Goal: Communication & Community: Answer question/provide support

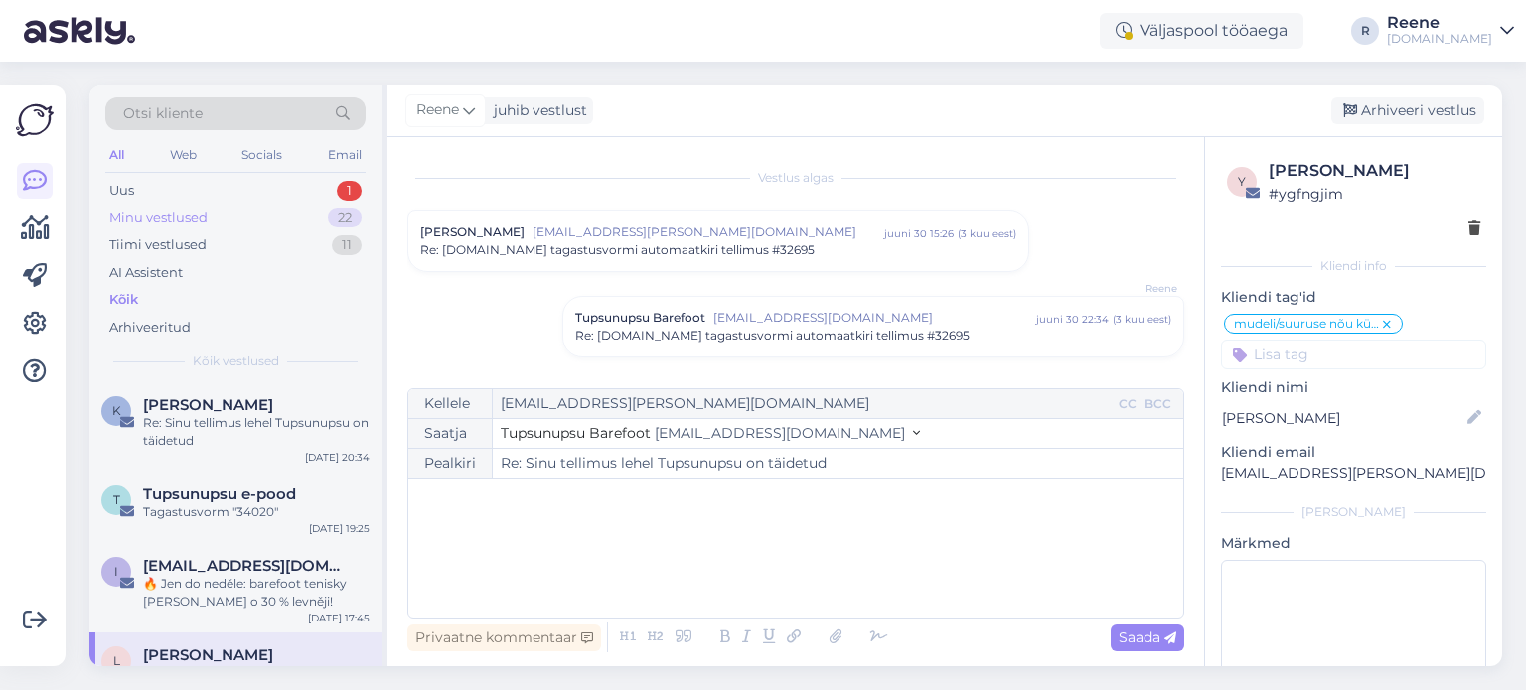
scroll to position [1371, 0]
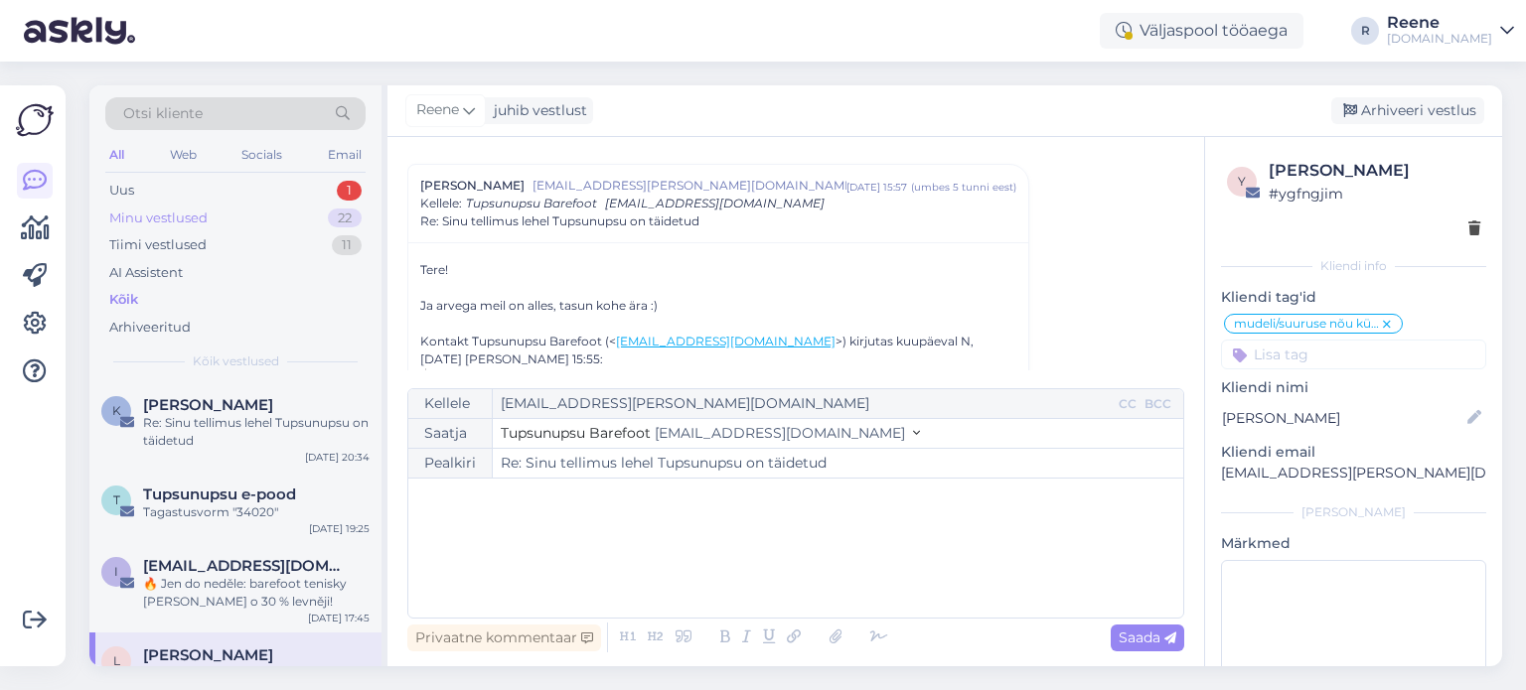
click at [205, 206] on div "Minu vestlused 22" at bounding box center [235, 219] width 260 height 28
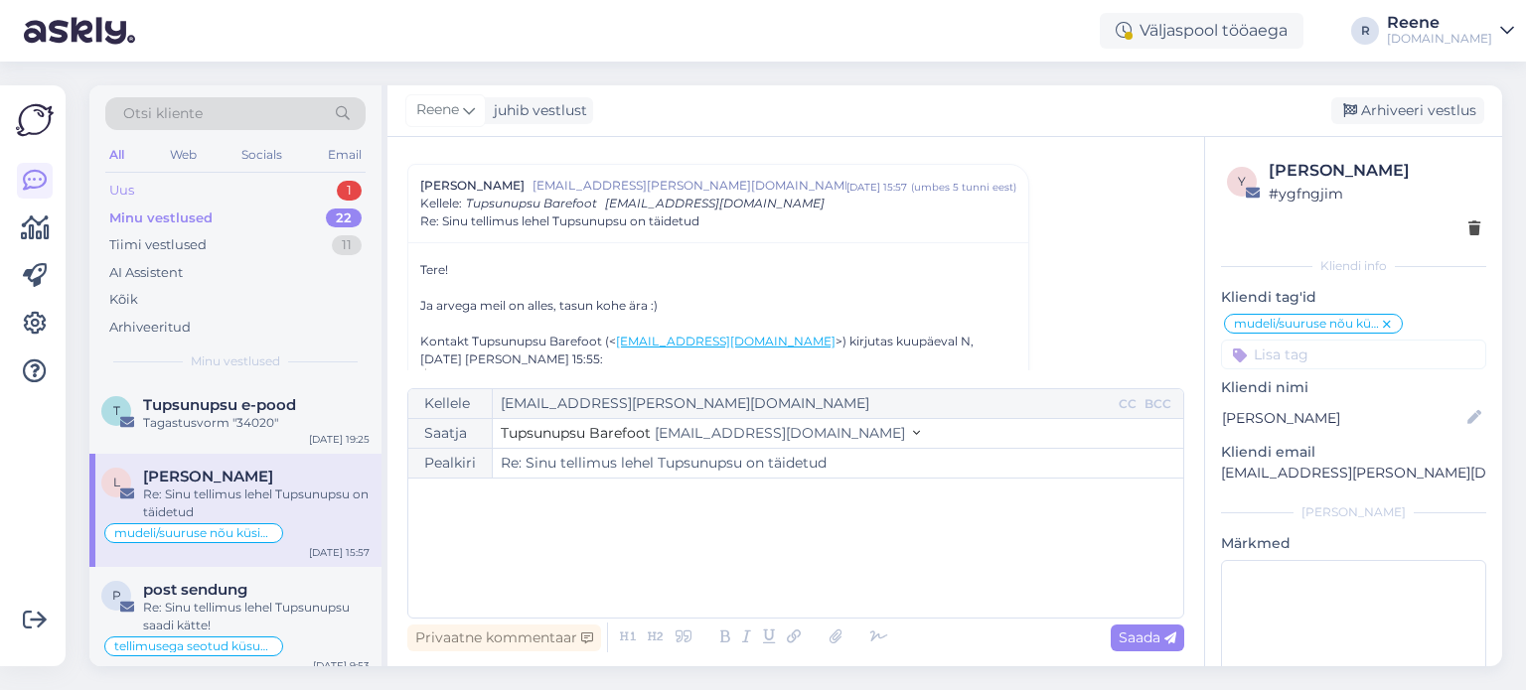
click at [205, 198] on div "Uus 1" at bounding box center [235, 191] width 260 height 28
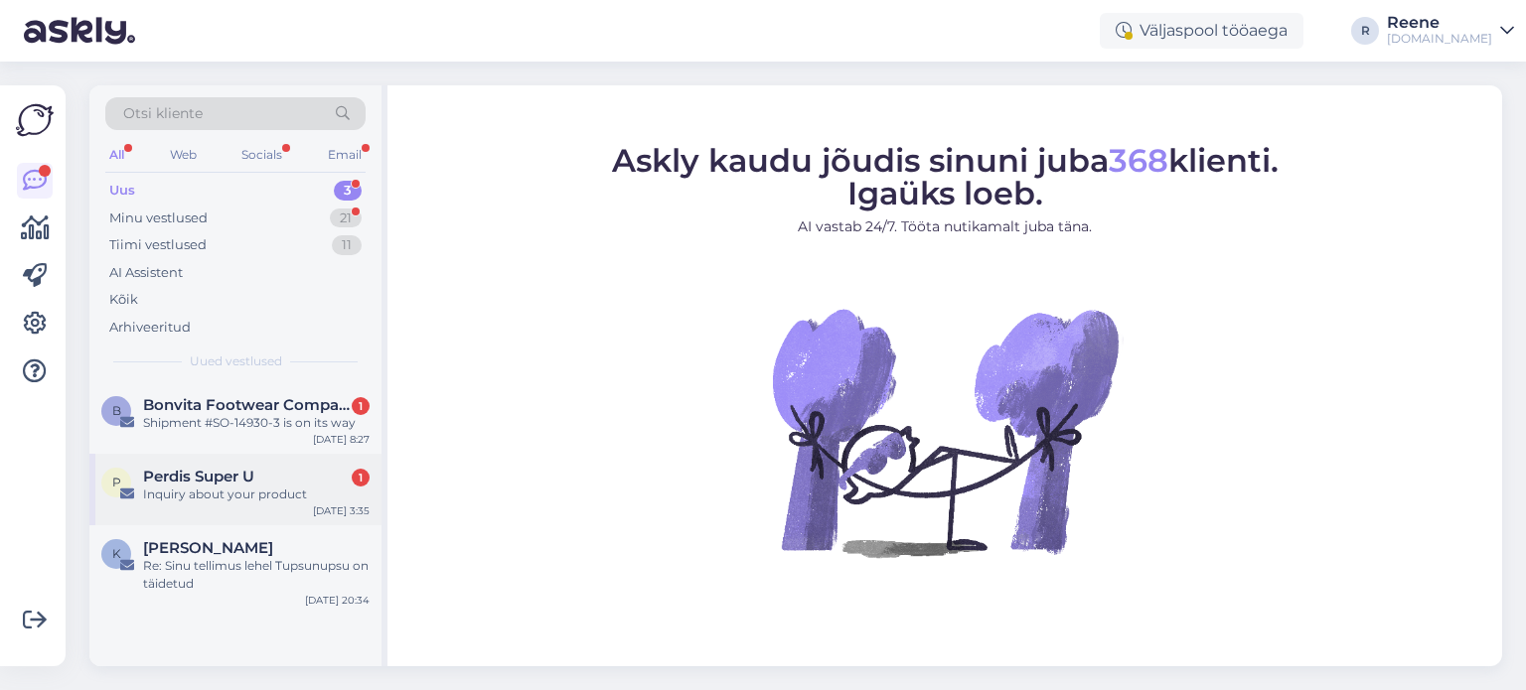
click at [203, 488] on div "Inquiry about your product" at bounding box center [256, 495] width 226 height 18
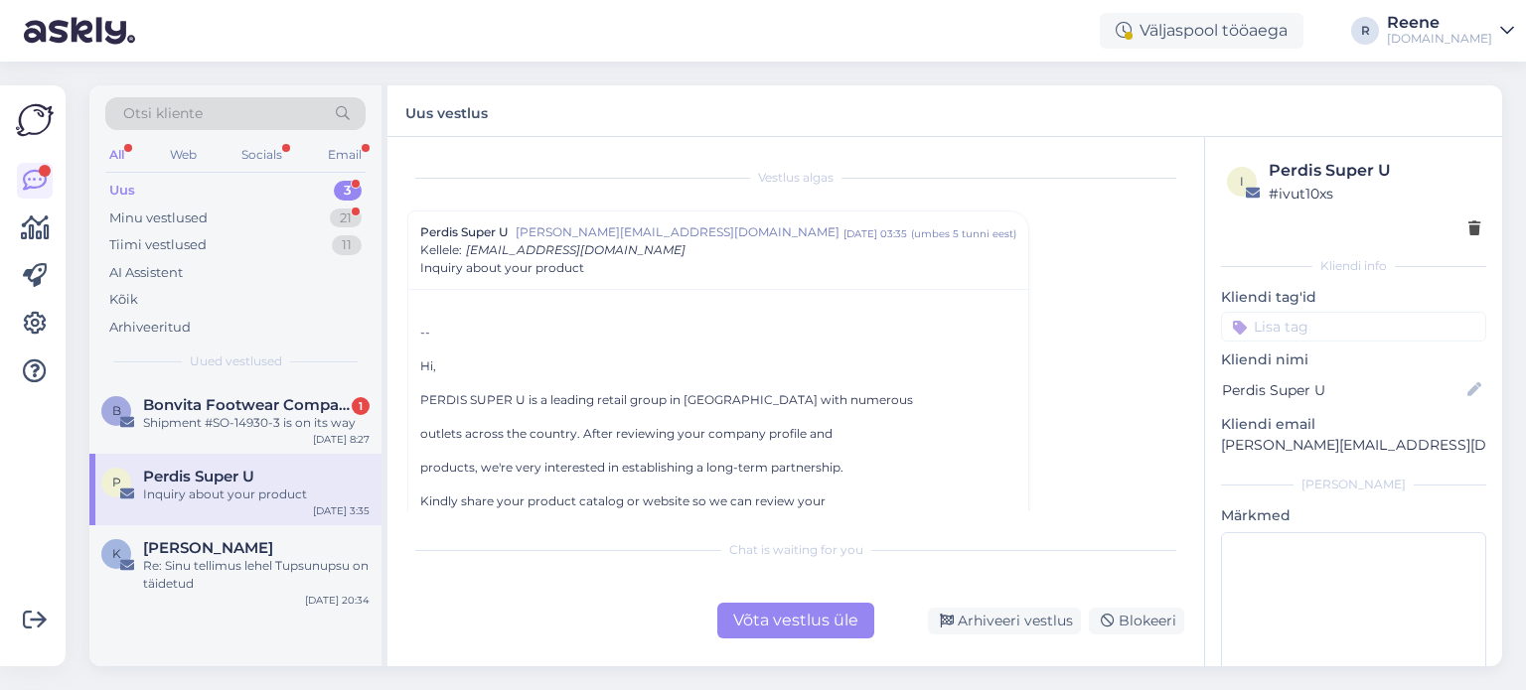
scroll to position [99, 0]
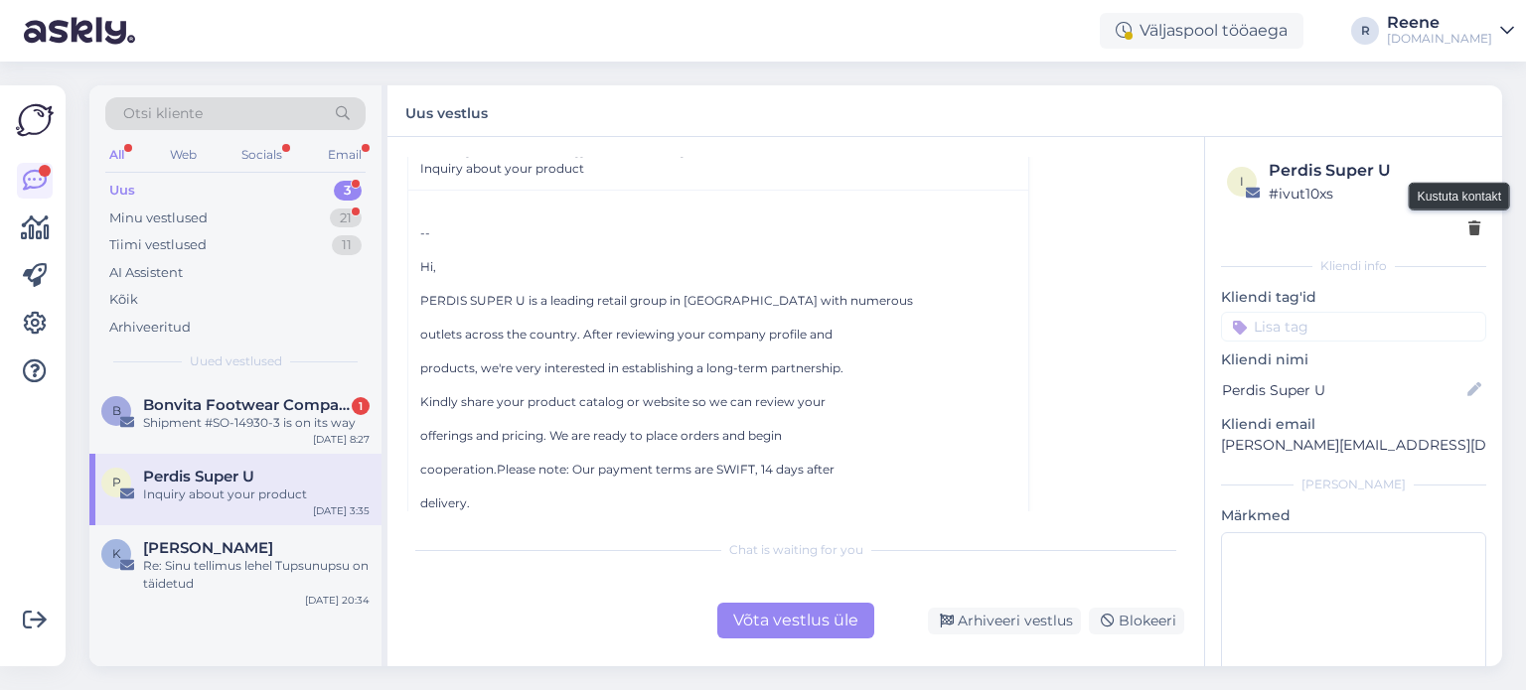
click at [1468, 232] on icon at bounding box center [1474, 230] width 12 height 14
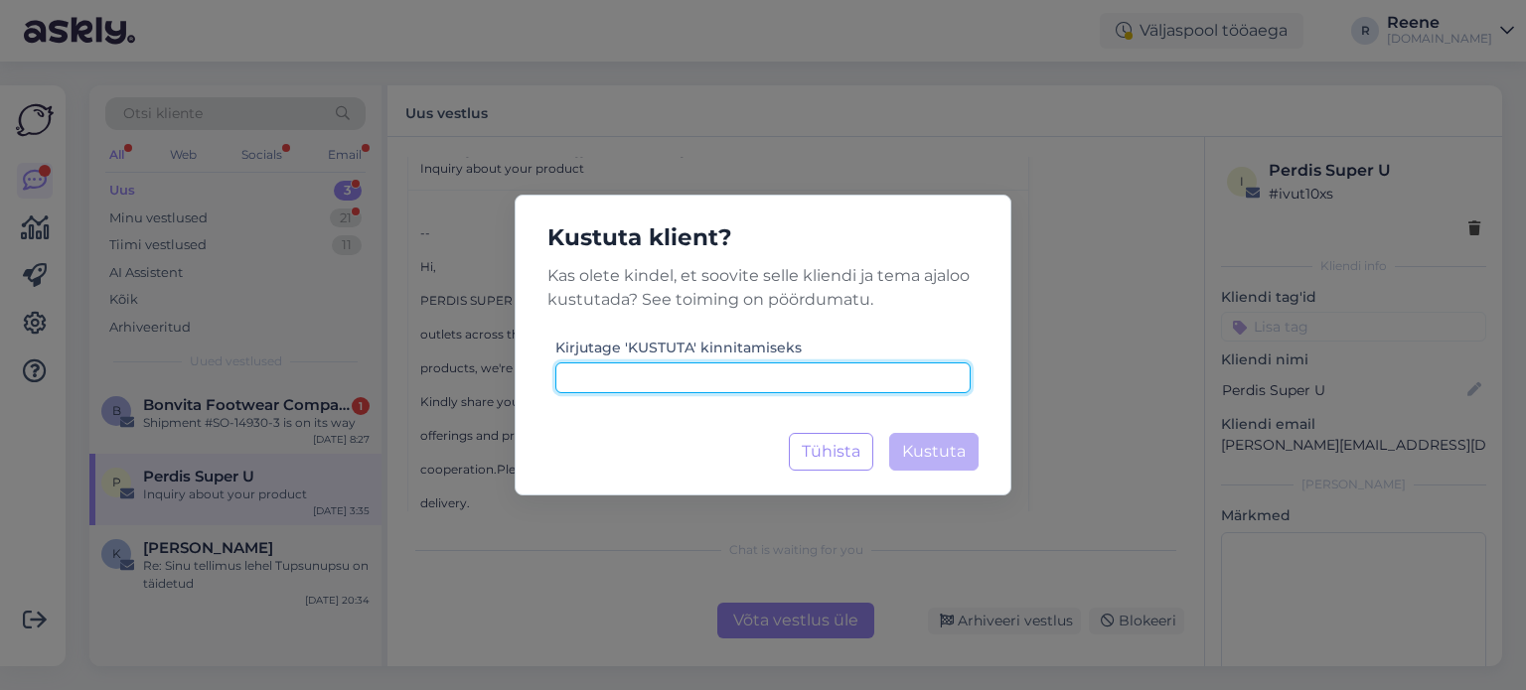
click at [610, 380] on input at bounding box center [762, 378] width 415 height 31
type input "kustuta"
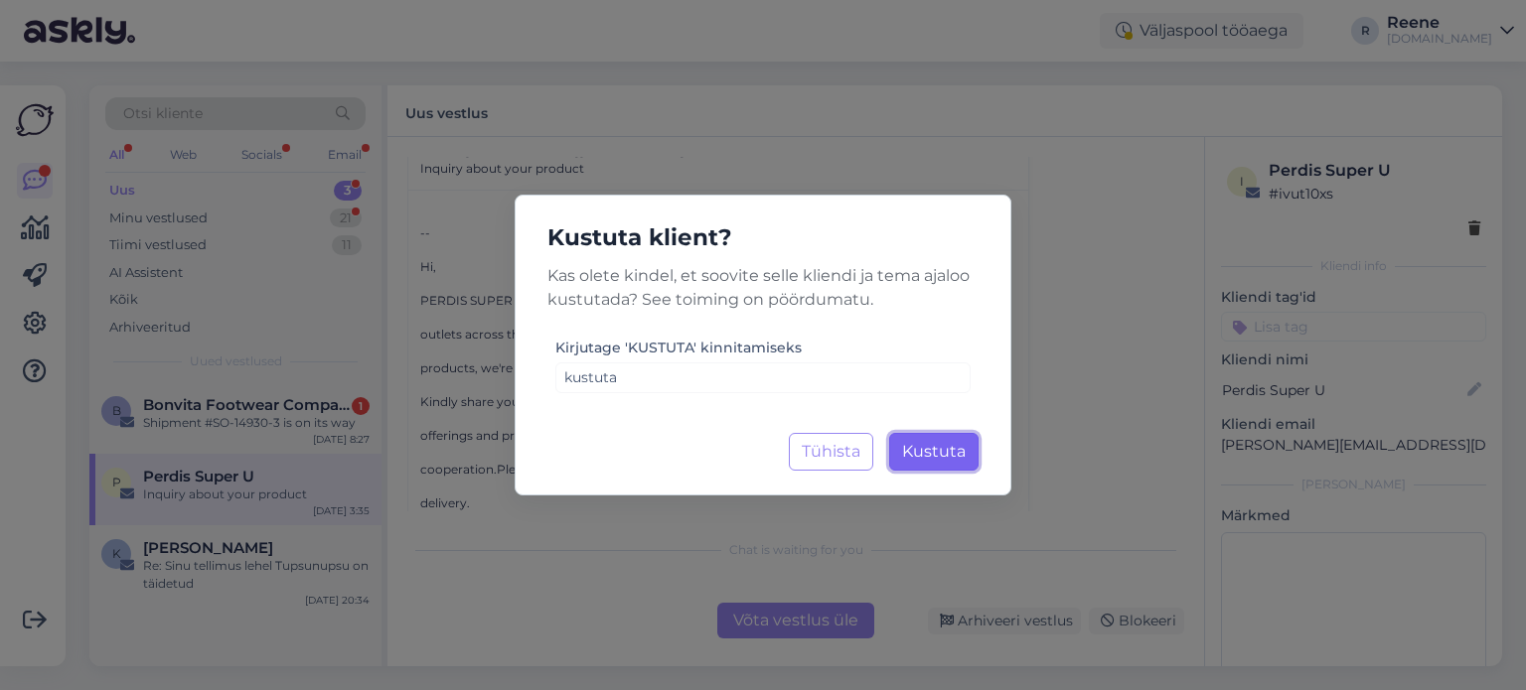
click at [942, 452] on span "Kustuta" at bounding box center [934, 451] width 64 height 19
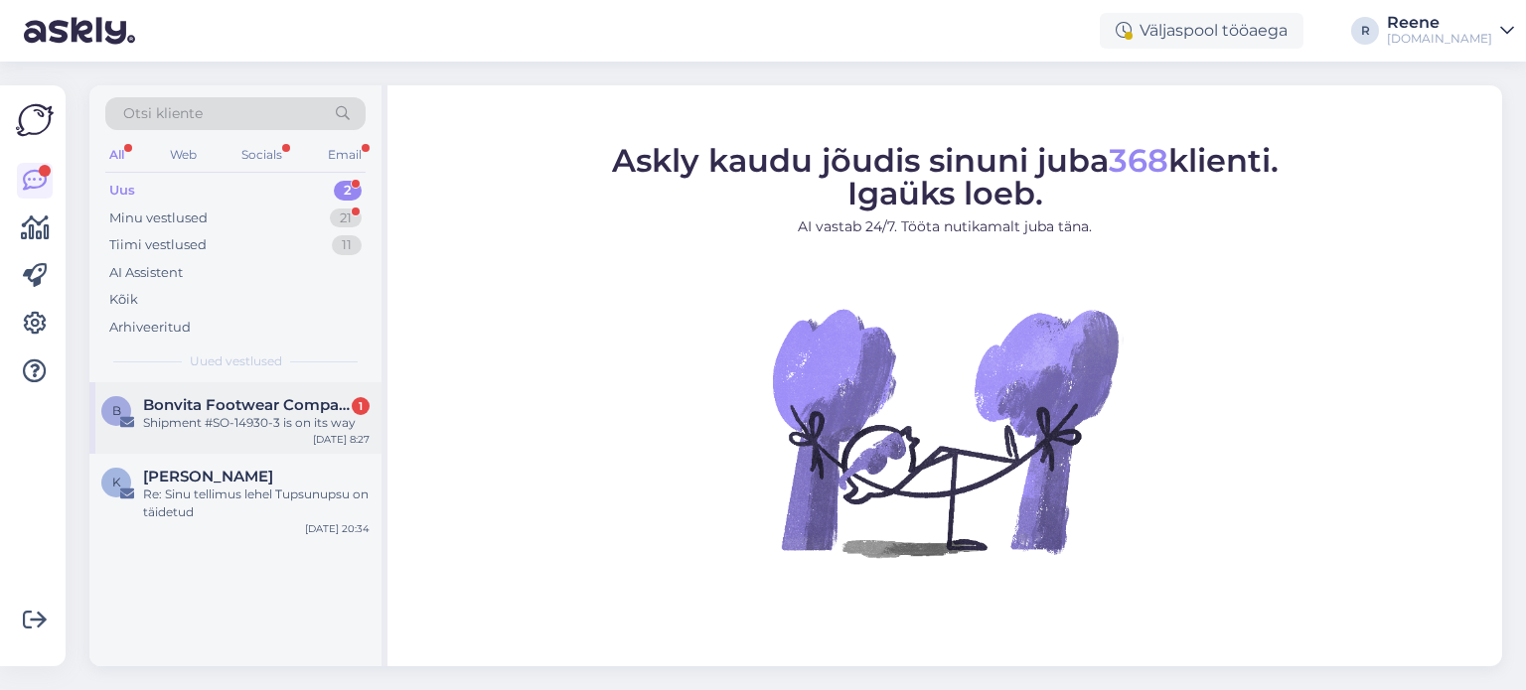
click at [213, 425] on div "Shipment #SO-14930-3 is on its way" at bounding box center [256, 423] width 226 height 18
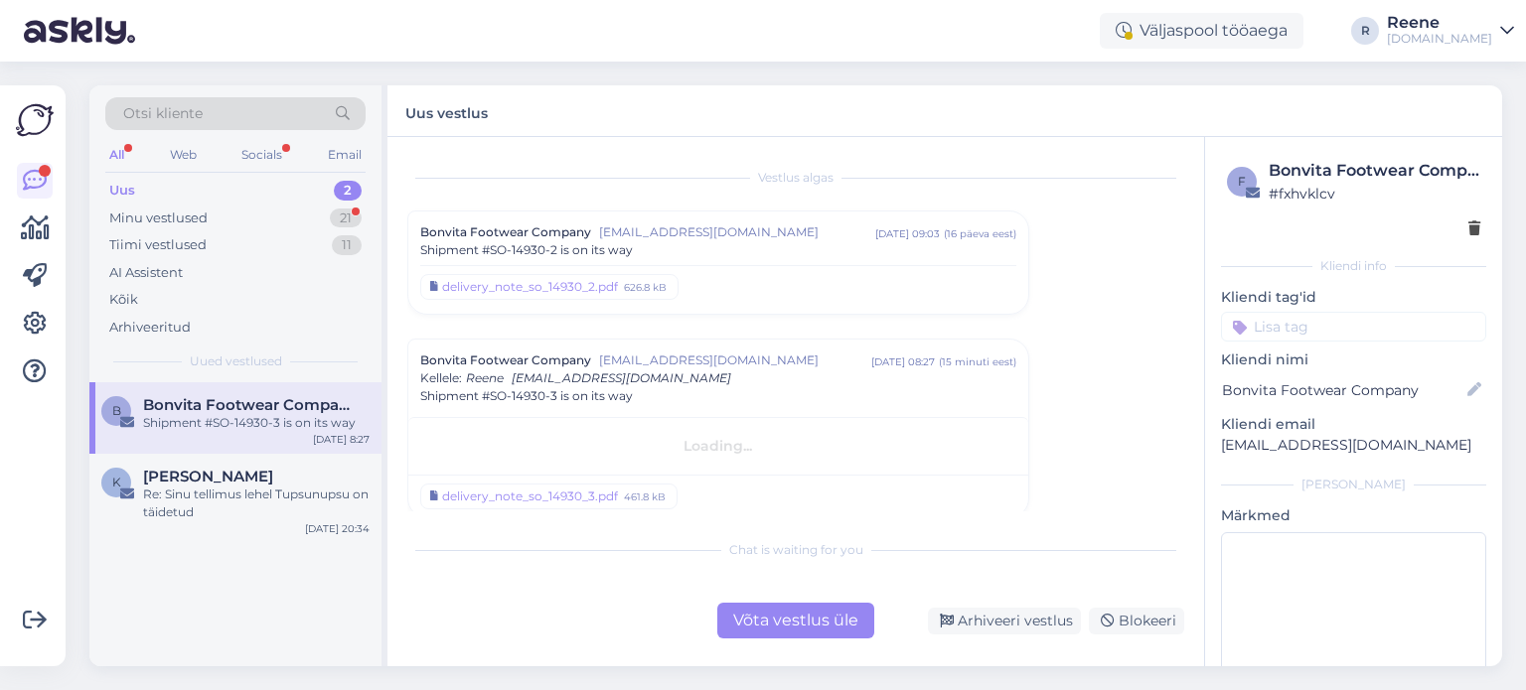
scroll to position [16, 0]
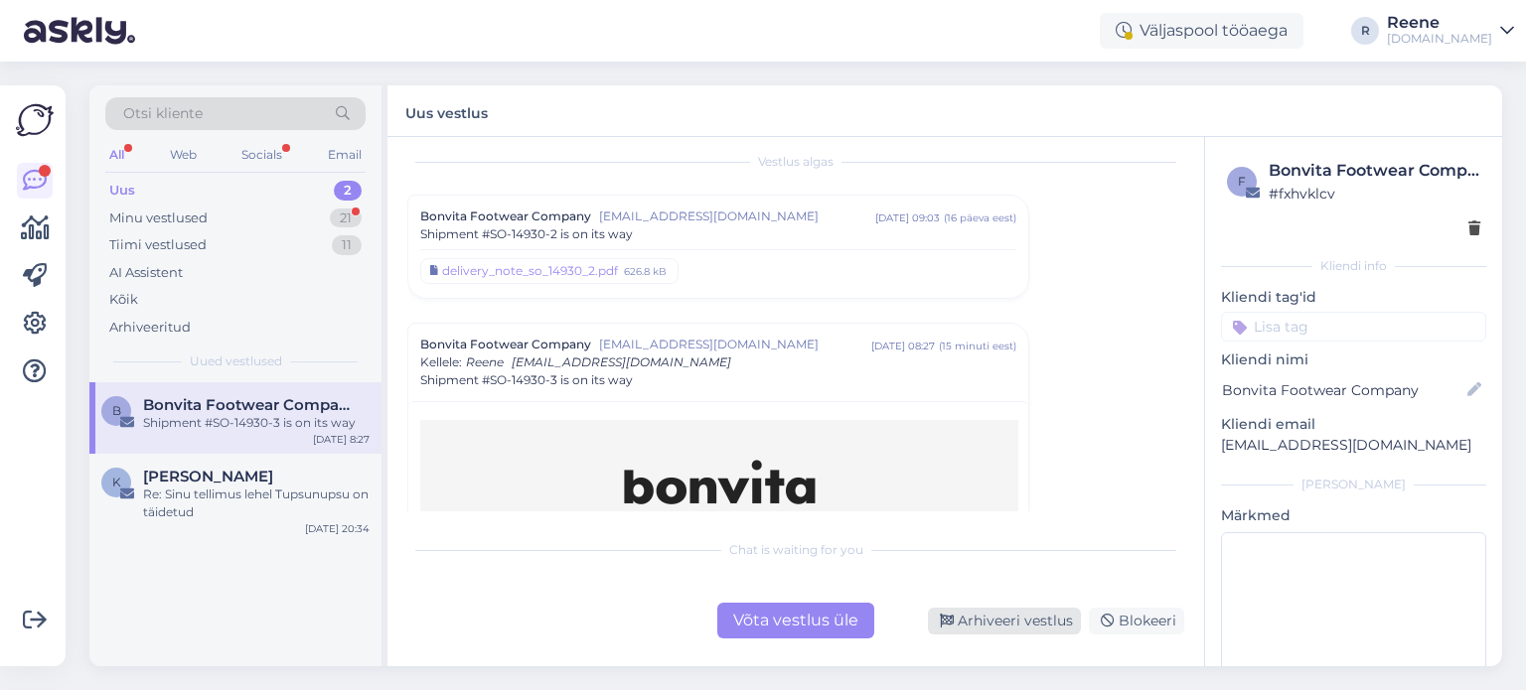
click at [998, 612] on div "Arhiveeri vestlus" at bounding box center [1004, 621] width 153 height 27
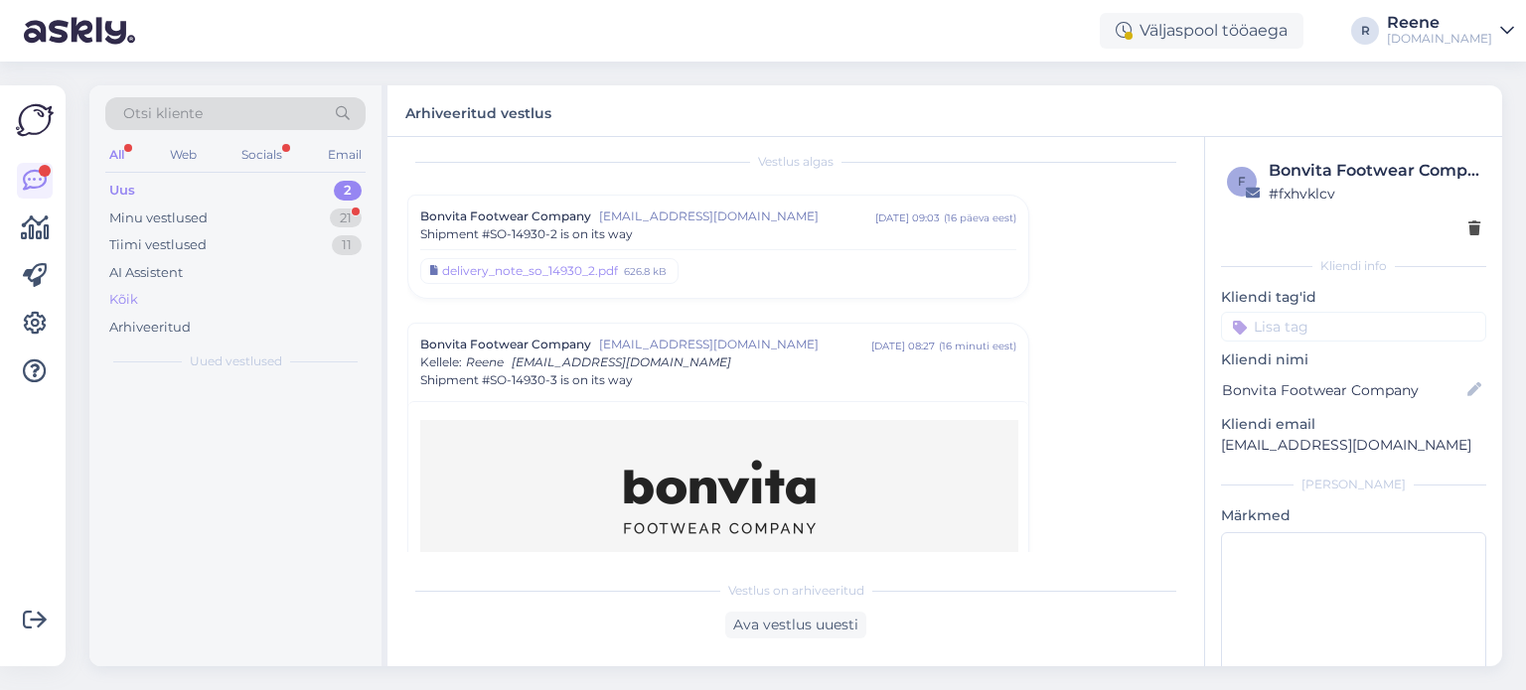
scroll to position [181, 0]
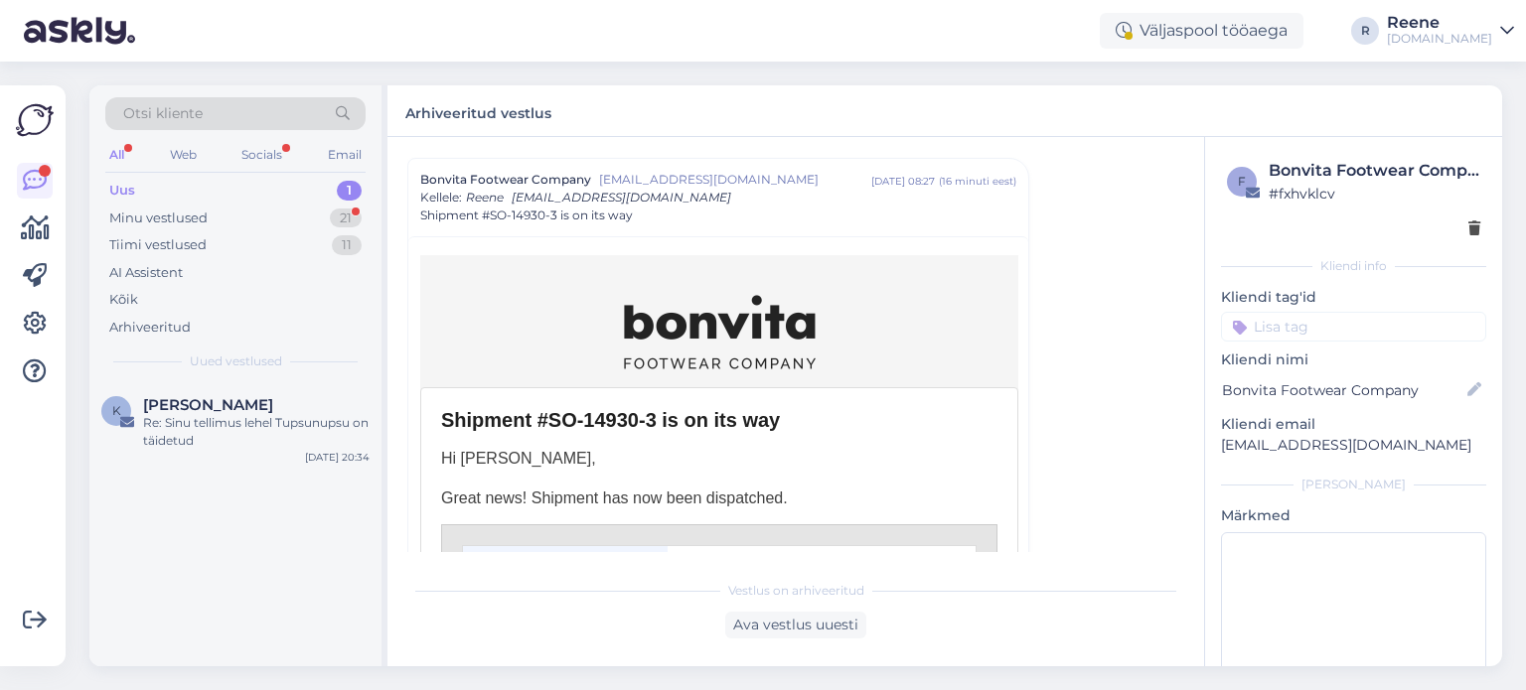
click at [123, 150] on div "All" at bounding box center [116, 155] width 23 height 26
click at [255, 147] on div "Socials" at bounding box center [261, 155] width 49 height 26
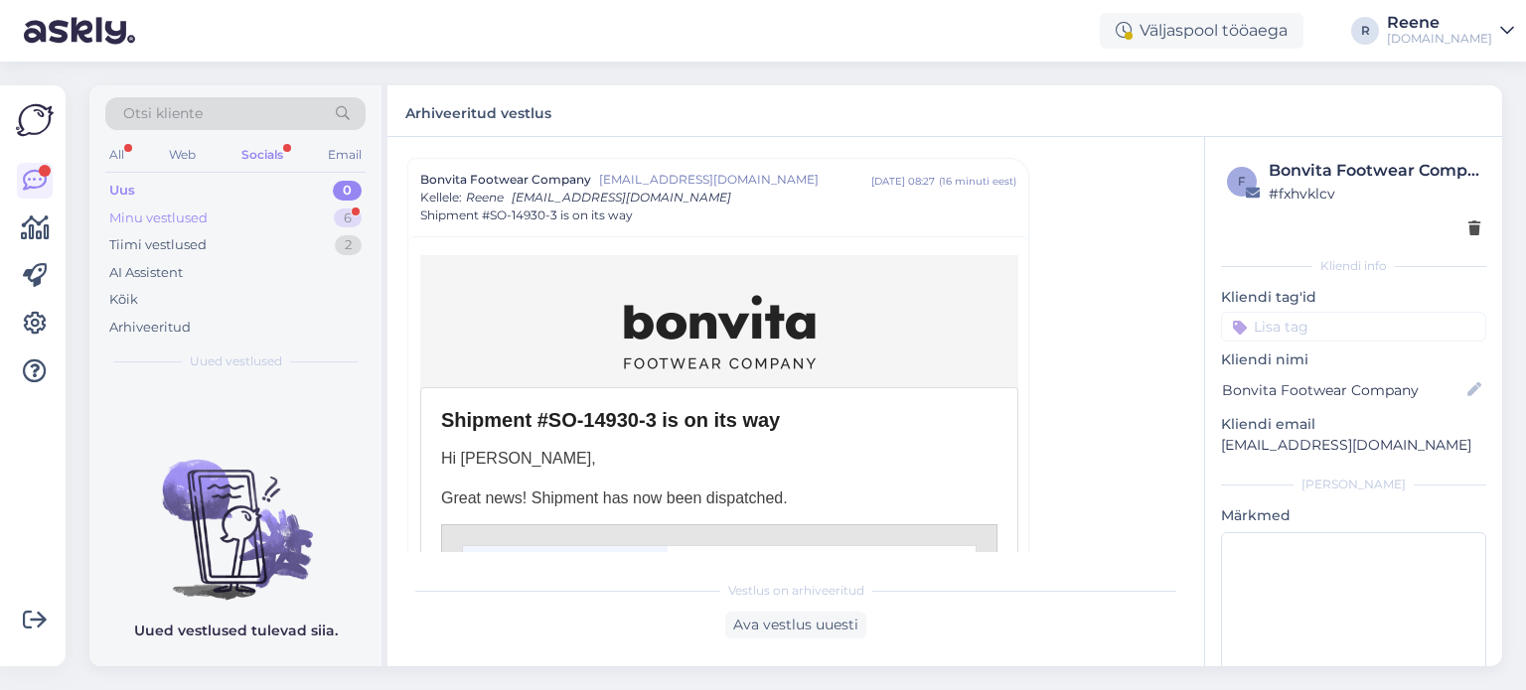
click at [167, 220] on div "Minu vestlused" at bounding box center [158, 219] width 98 height 20
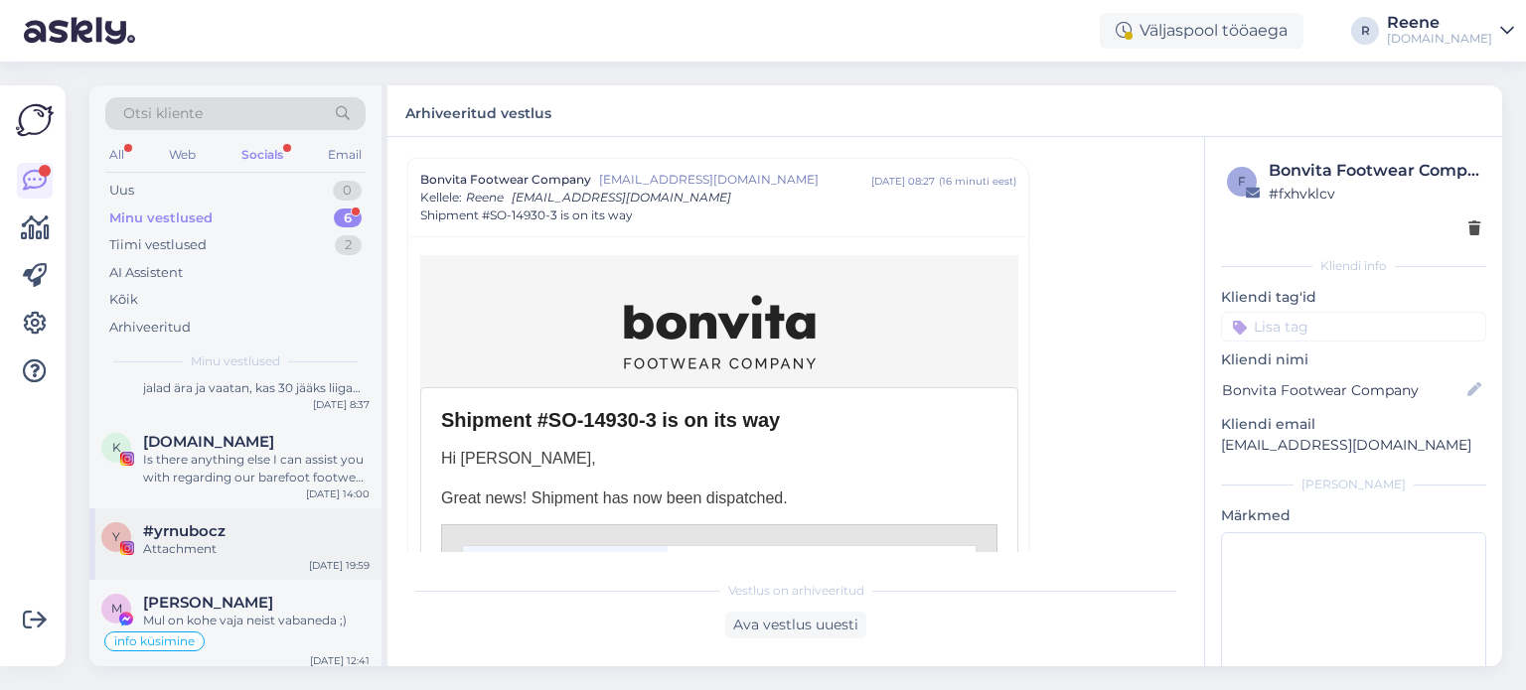
scroll to position [0, 0]
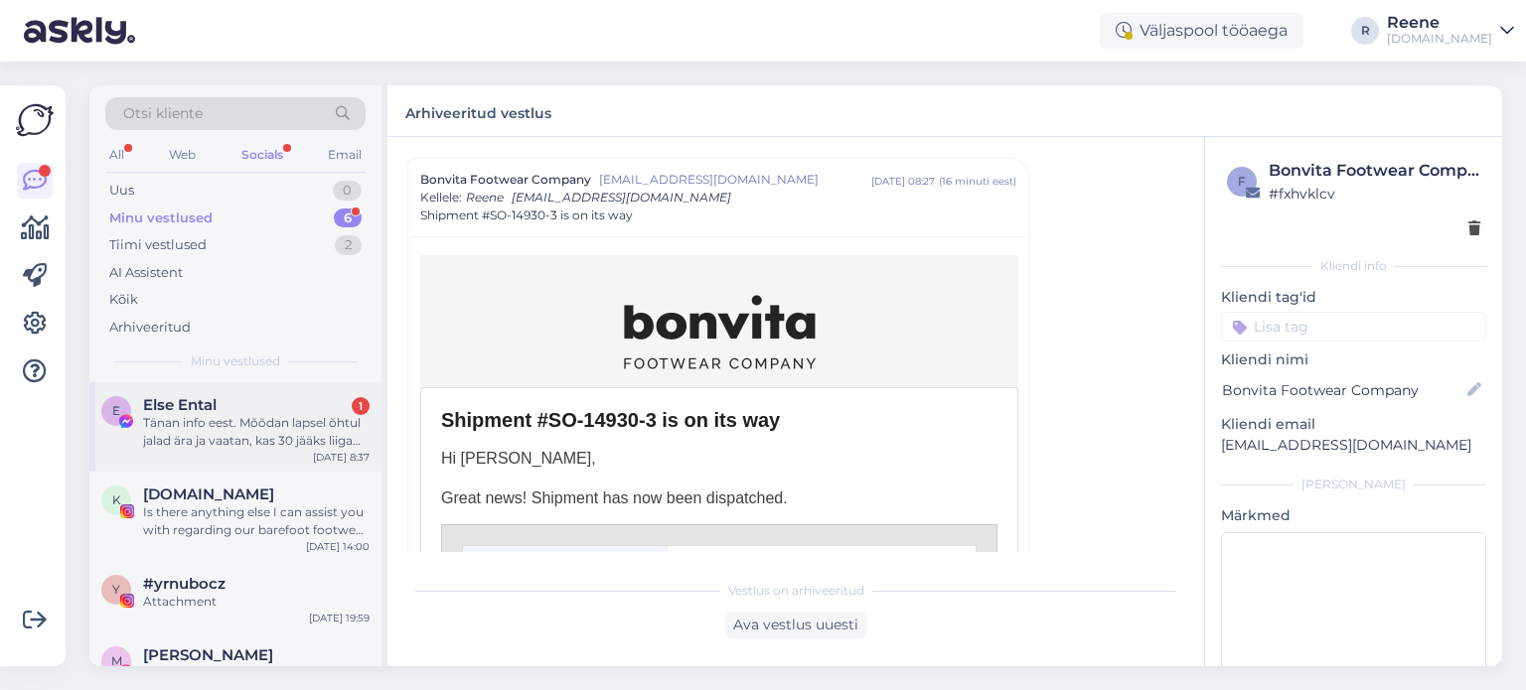
click at [244, 427] on div "Tänan info eest. Mõõdan lapsel õhtul jalad ära ja vaatan, kas 30 jääks liiga su…" at bounding box center [256, 432] width 226 height 36
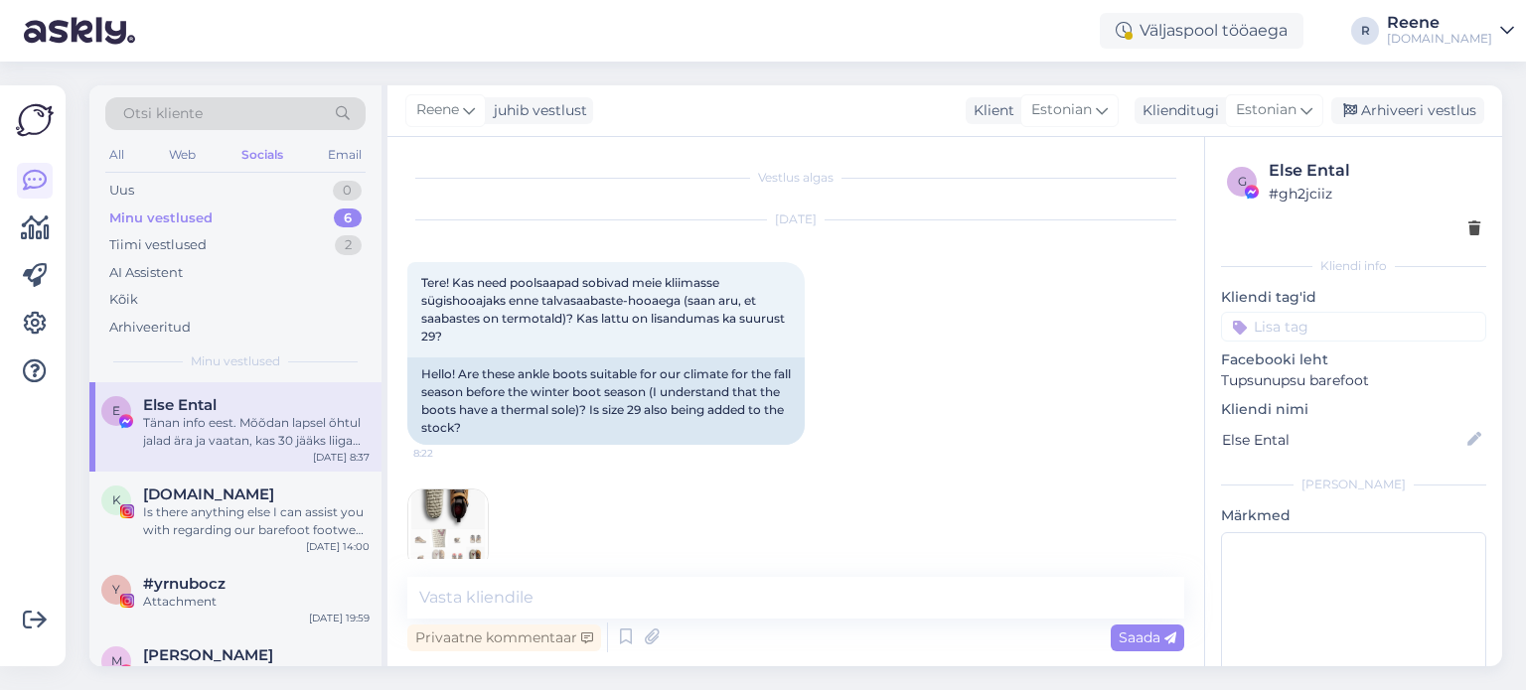
scroll to position [393, 0]
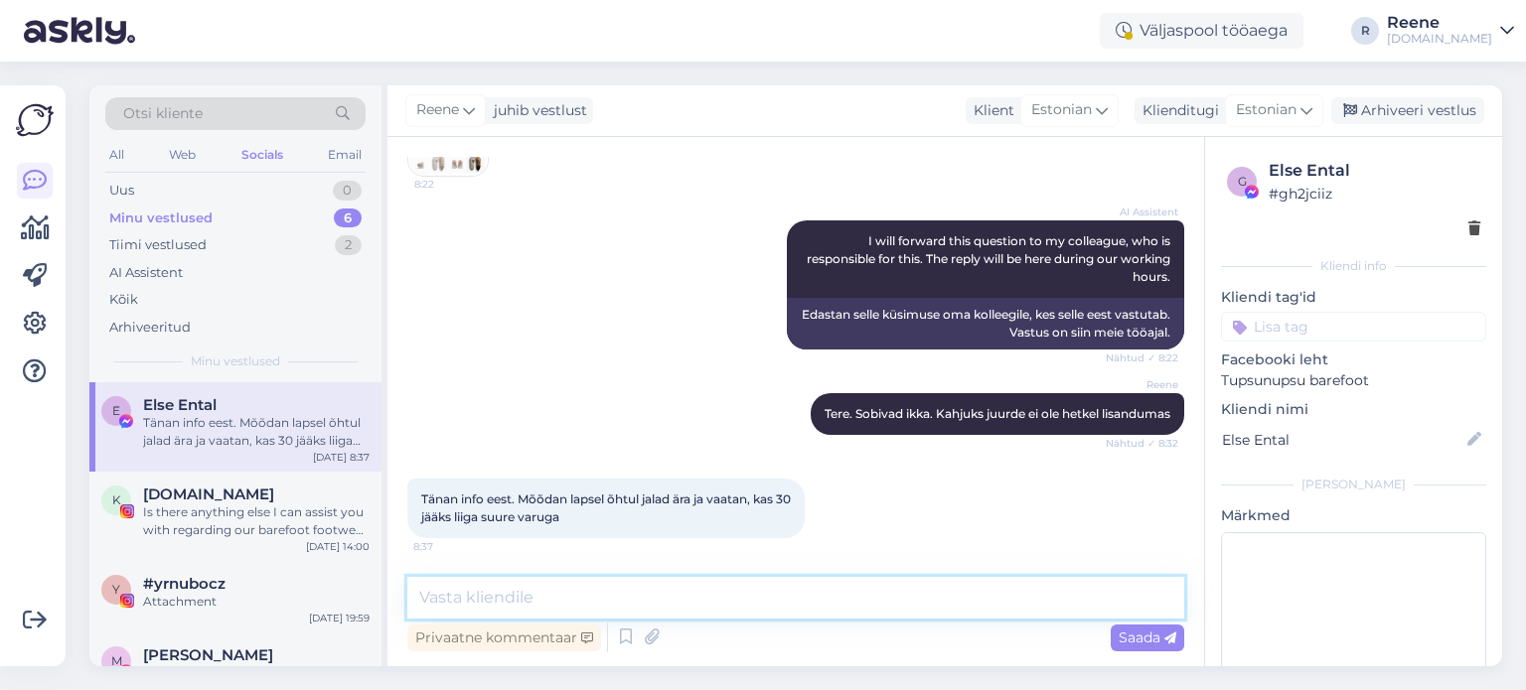
click at [548, 579] on textarea at bounding box center [795, 598] width 777 height 42
type textarea "Hästi!"
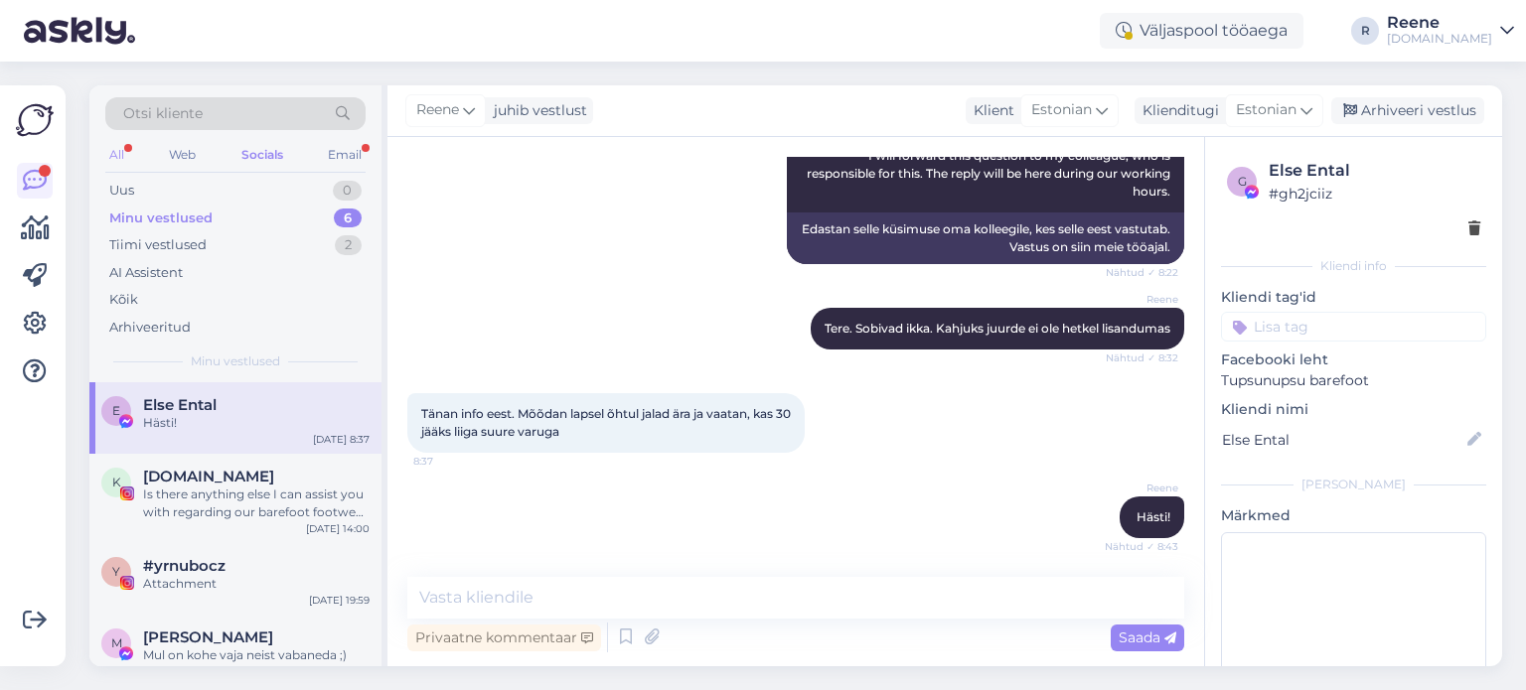
click at [124, 158] on div "All" at bounding box center [116, 155] width 23 height 26
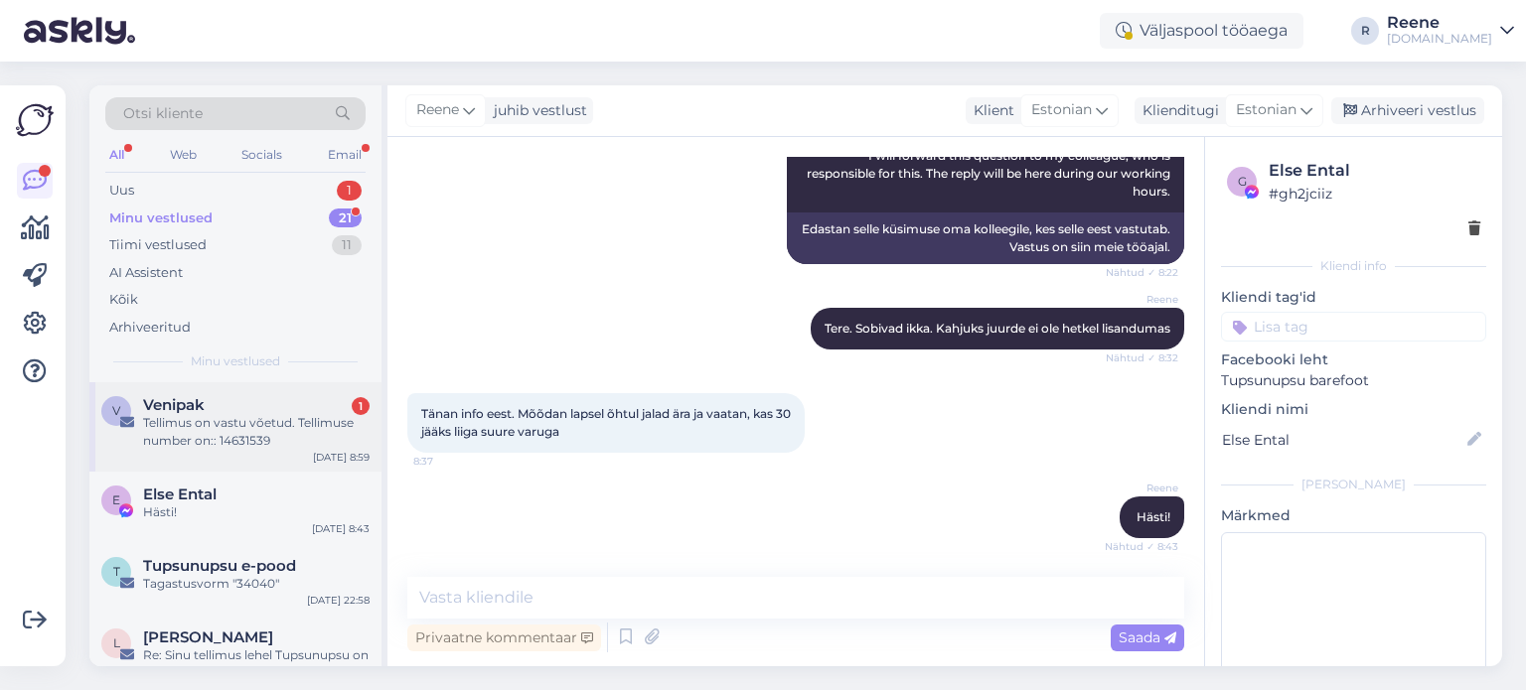
drag, startPoint x: 239, startPoint y: 393, endPoint x: 226, endPoint y: 404, distance: 16.9
click at [239, 395] on div "V Venipak 1 Tellimus on vastu võetud. Tellimuse number on:: 14631539 Sep 19 8:59" at bounding box center [235, 426] width 292 height 89
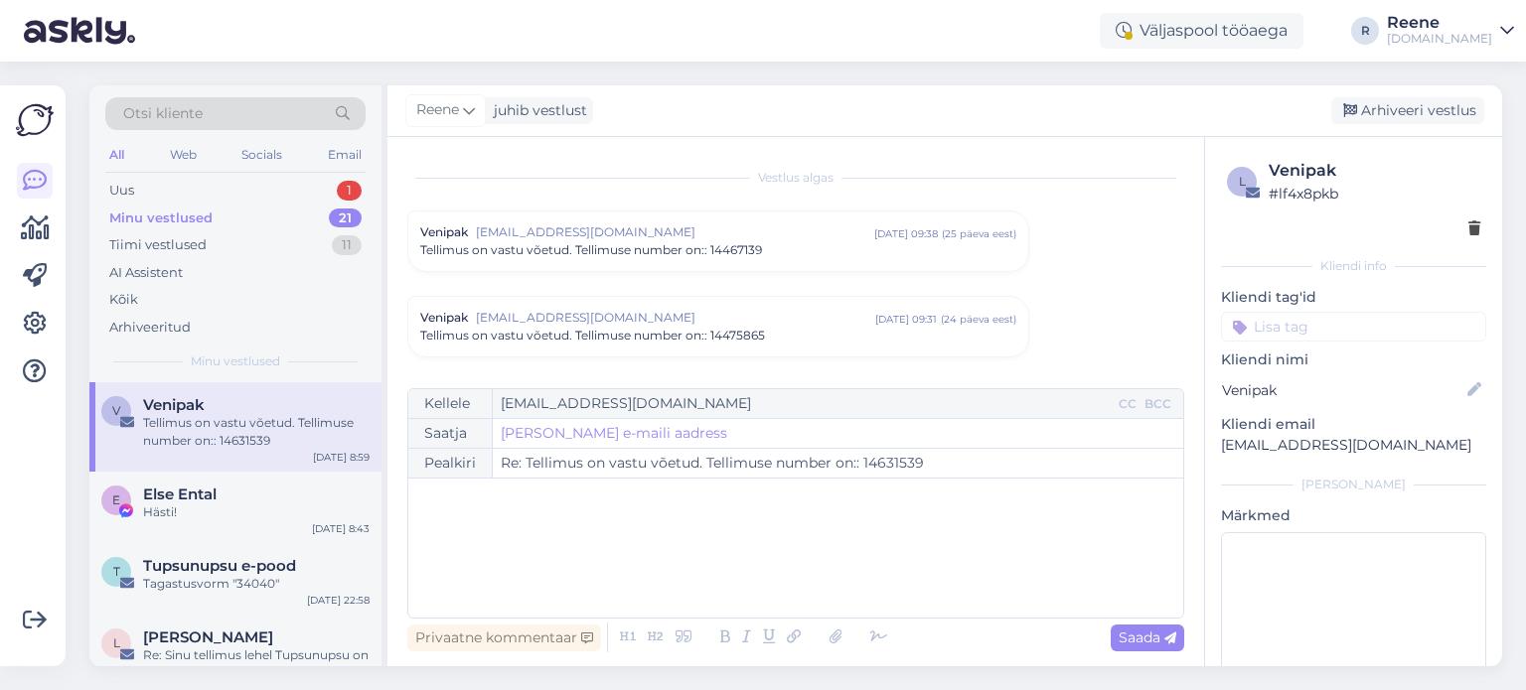
scroll to position [1682, 0]
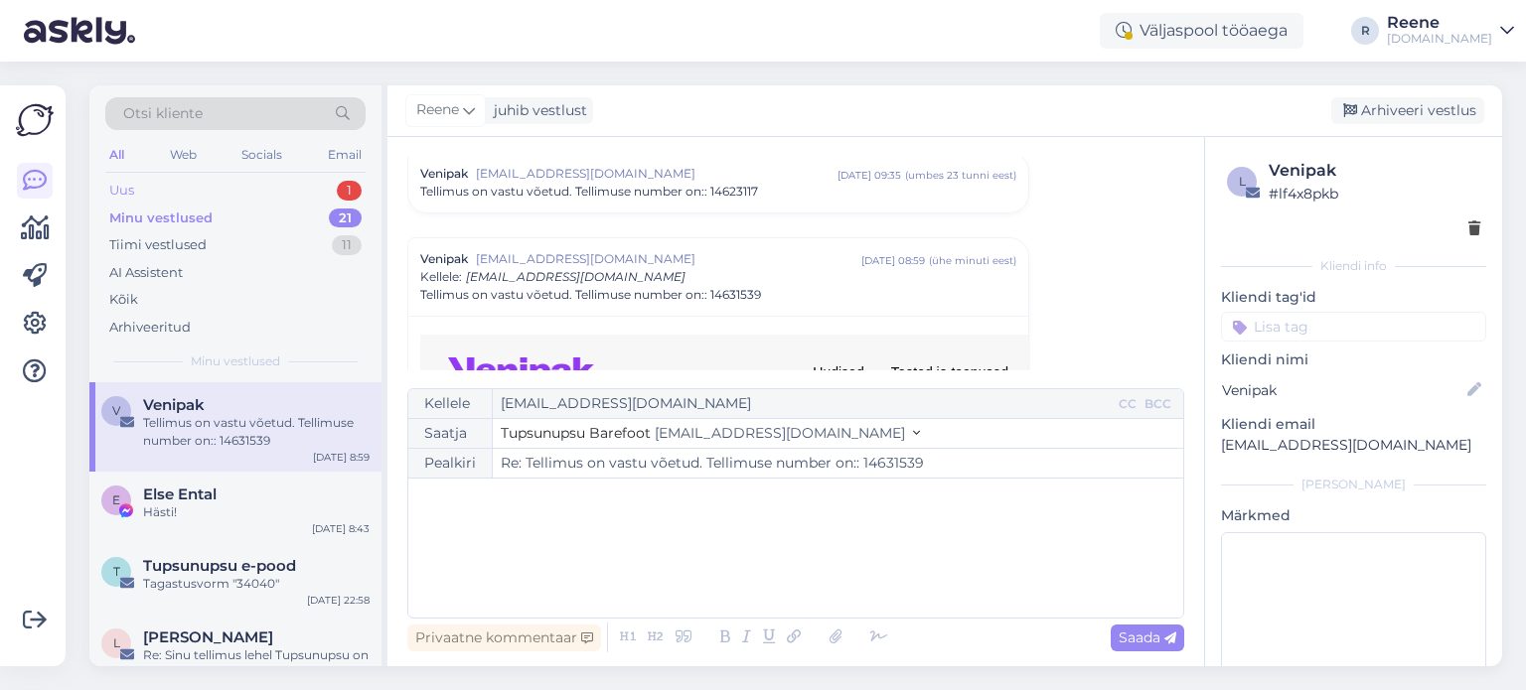
click at [228, 189] on div "Uus 1" at bounding box center [235, 191] width 260 height 28
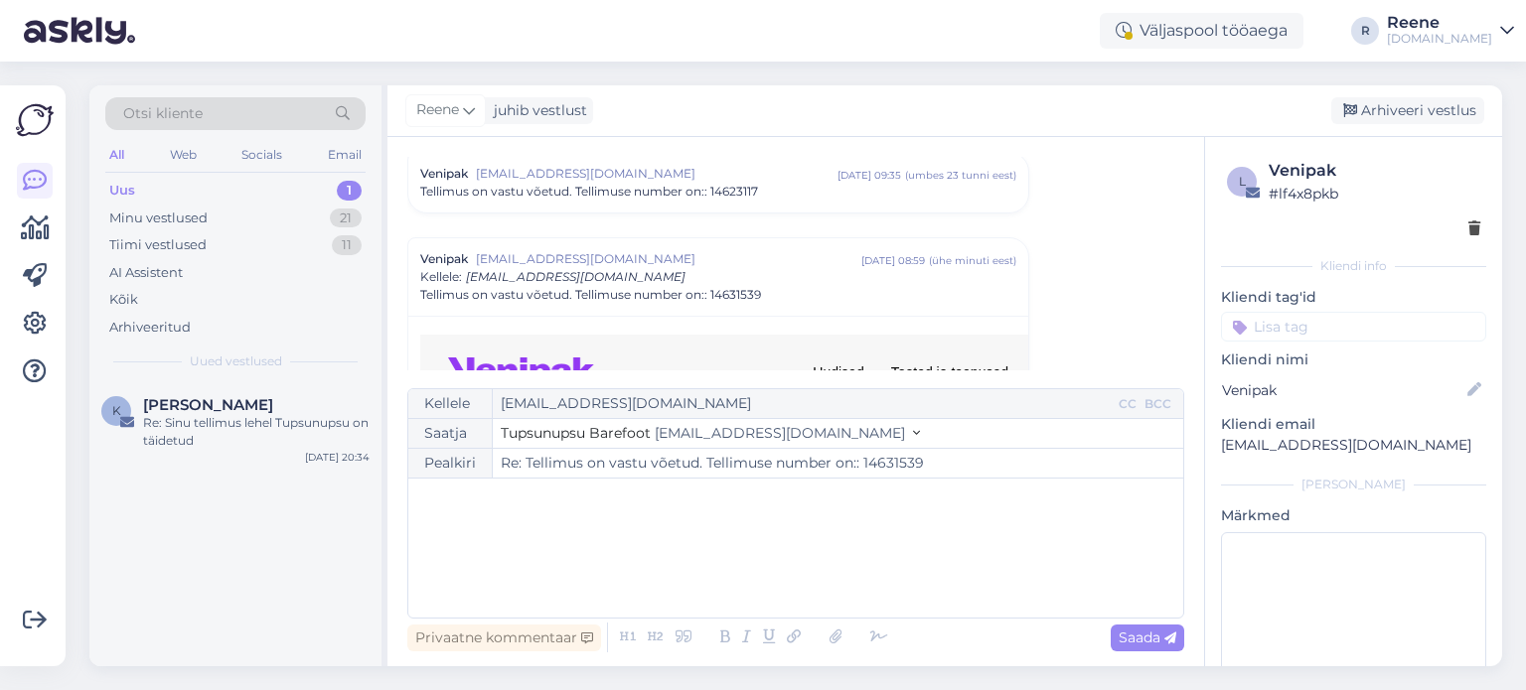
click at [115, 144] on div "All" at bounding box center [116, 155] width 23 height 26
